Goal: Task Accomplishment & Management: Manage account settings

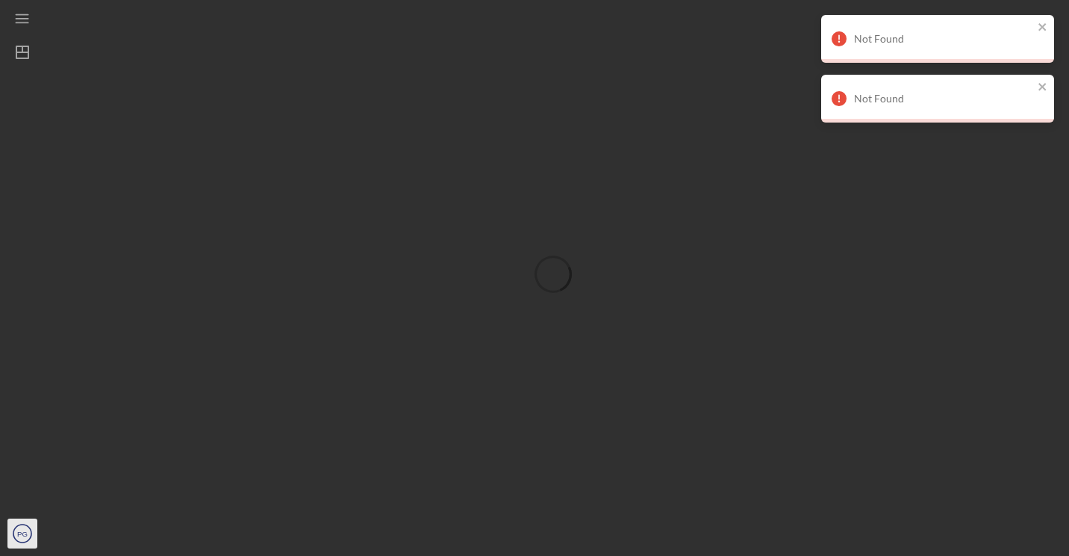
click at [24, 541] on icon "PG" at bounding box center [22, 533] width 30 height 37
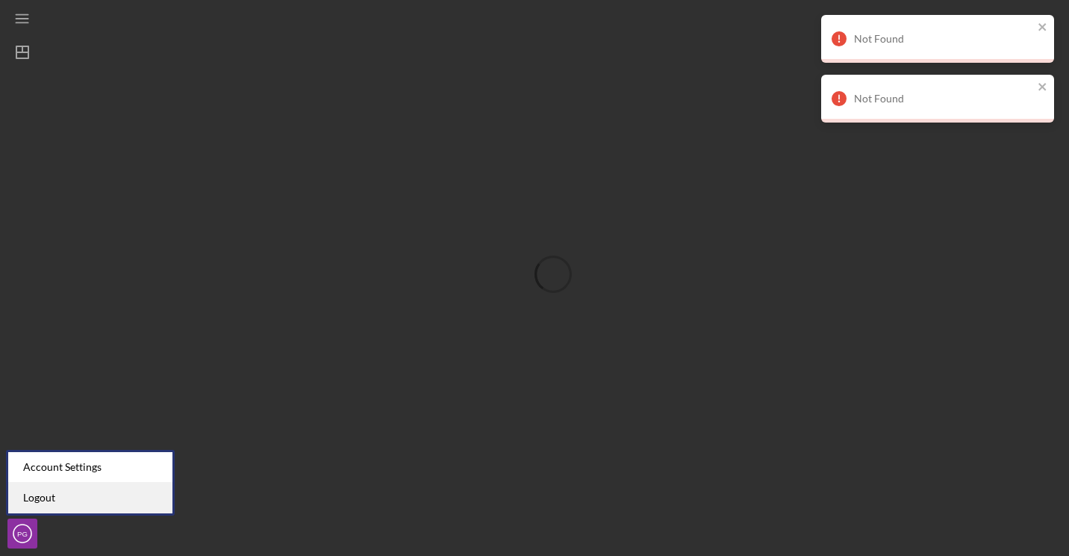
click at [47, 501] on link "Logout" at bounding box center [90, 497] width 164 height 31
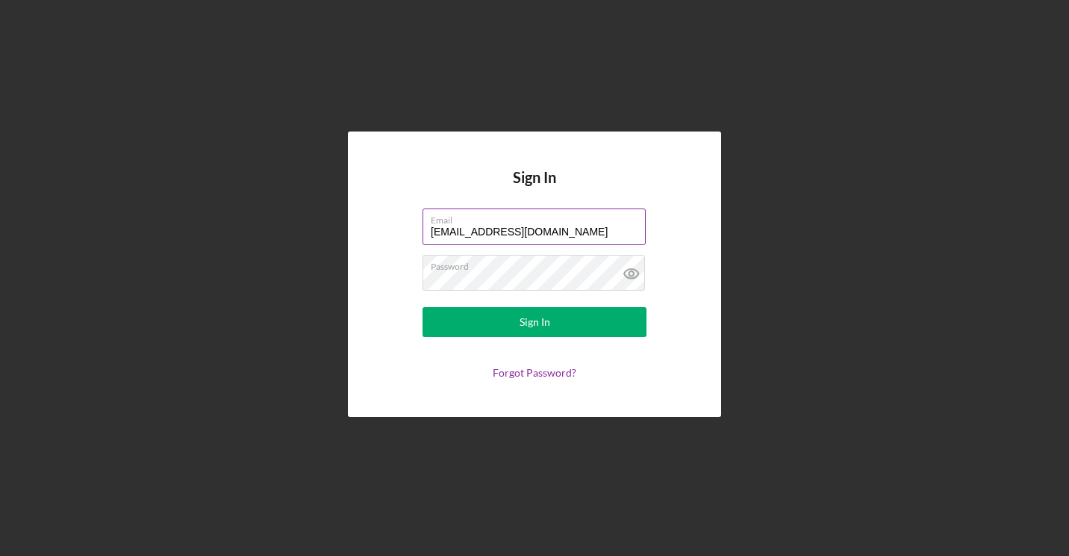
click at [555, 230] on input "[EMAIL_ADDRESS][DOMAIN_NAME]" at bounding box center [534, 226] width 223 height 36
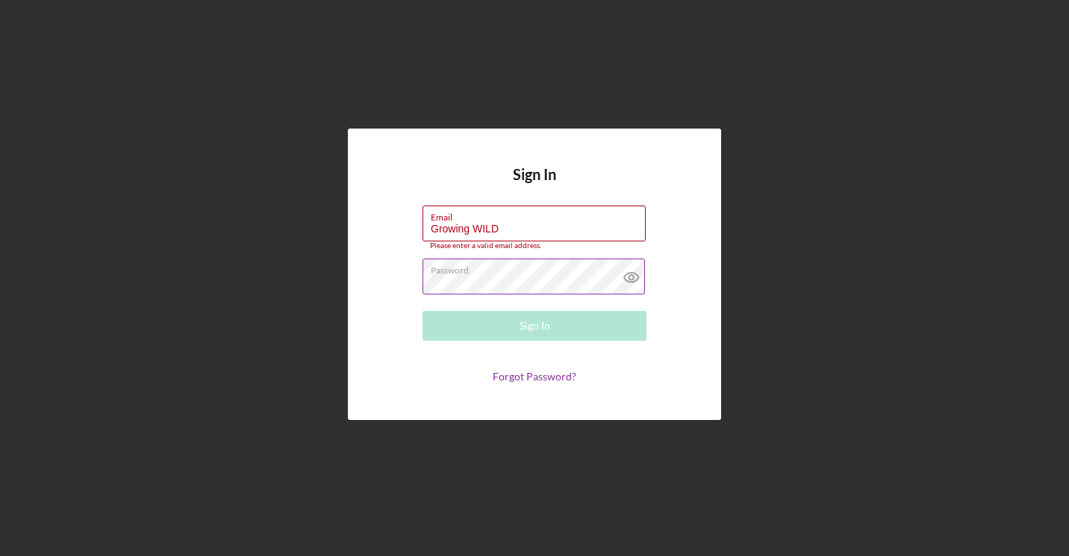
click at [533, 294] on div "Password" at bounding box center [535, 276] width 224 height 37
click at [603, 272] on label "Password" at bounding box center [538, 267] width 215 height 16
click at [624, 278] on icon at bounding box center [631, 278] width 14 height 10
click at [626, 276] on icon at bounding box center [631, 276] width 37 height 37
click at [473, 228] on input "Growing WILD" at bounding box center [534, 223] width 223 height 36
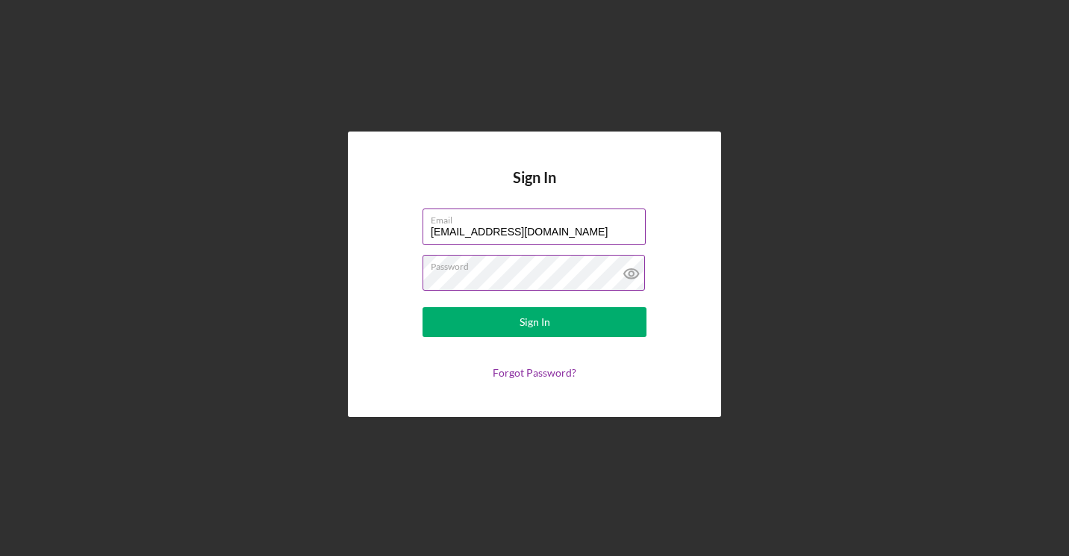
type input "[EMAIL_ADDRESS][DOMAIN_NAME]"
click at [423, 307] on button "Sign In" at bounding box center [535, 322] width 224 height 30
